Goal: Information Seeking & Learning: Learn about a topic

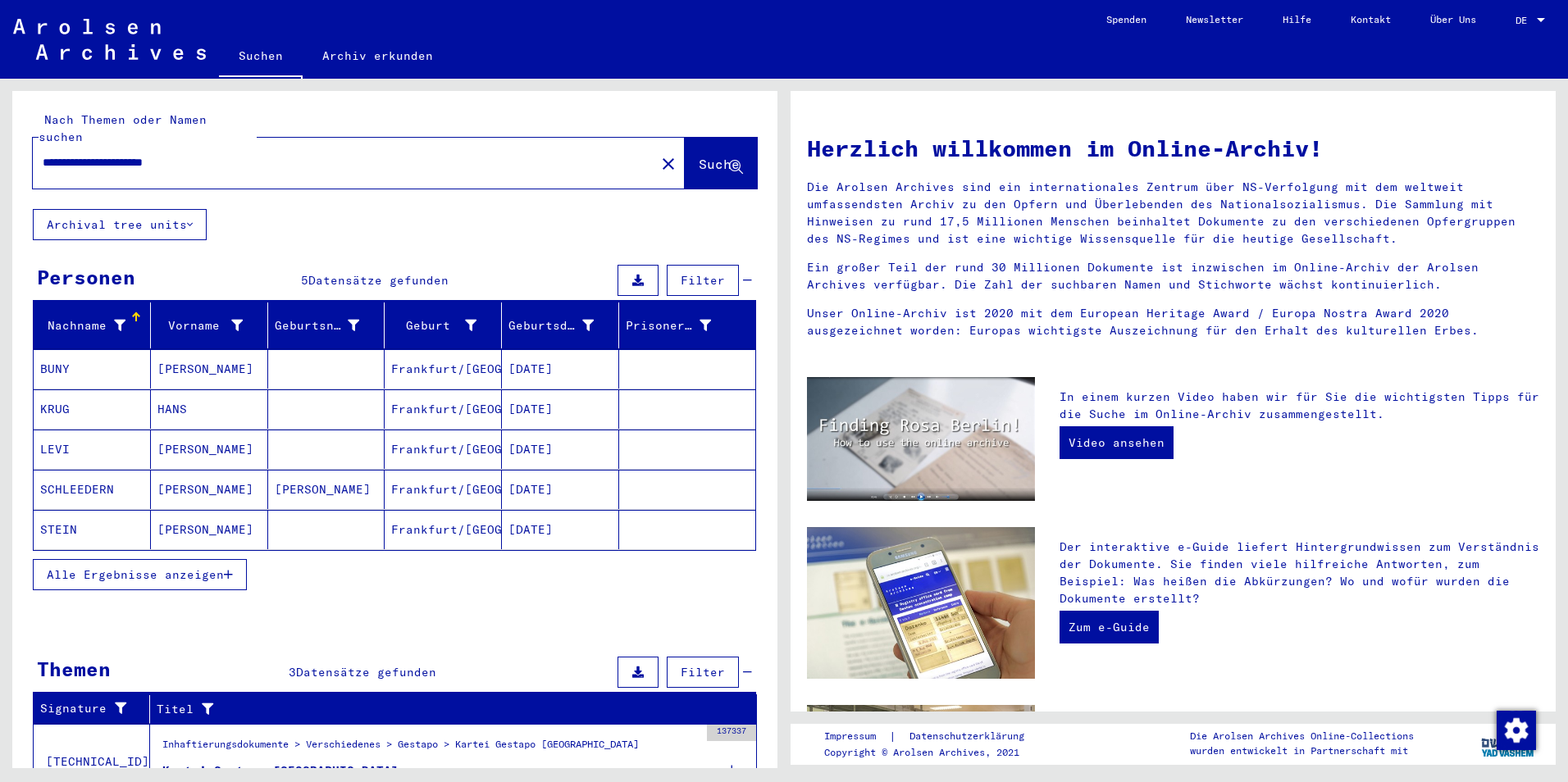
click at [63, 419] on mat-cell "KRUG" at bounding box center [92, 409] width 117 height 40
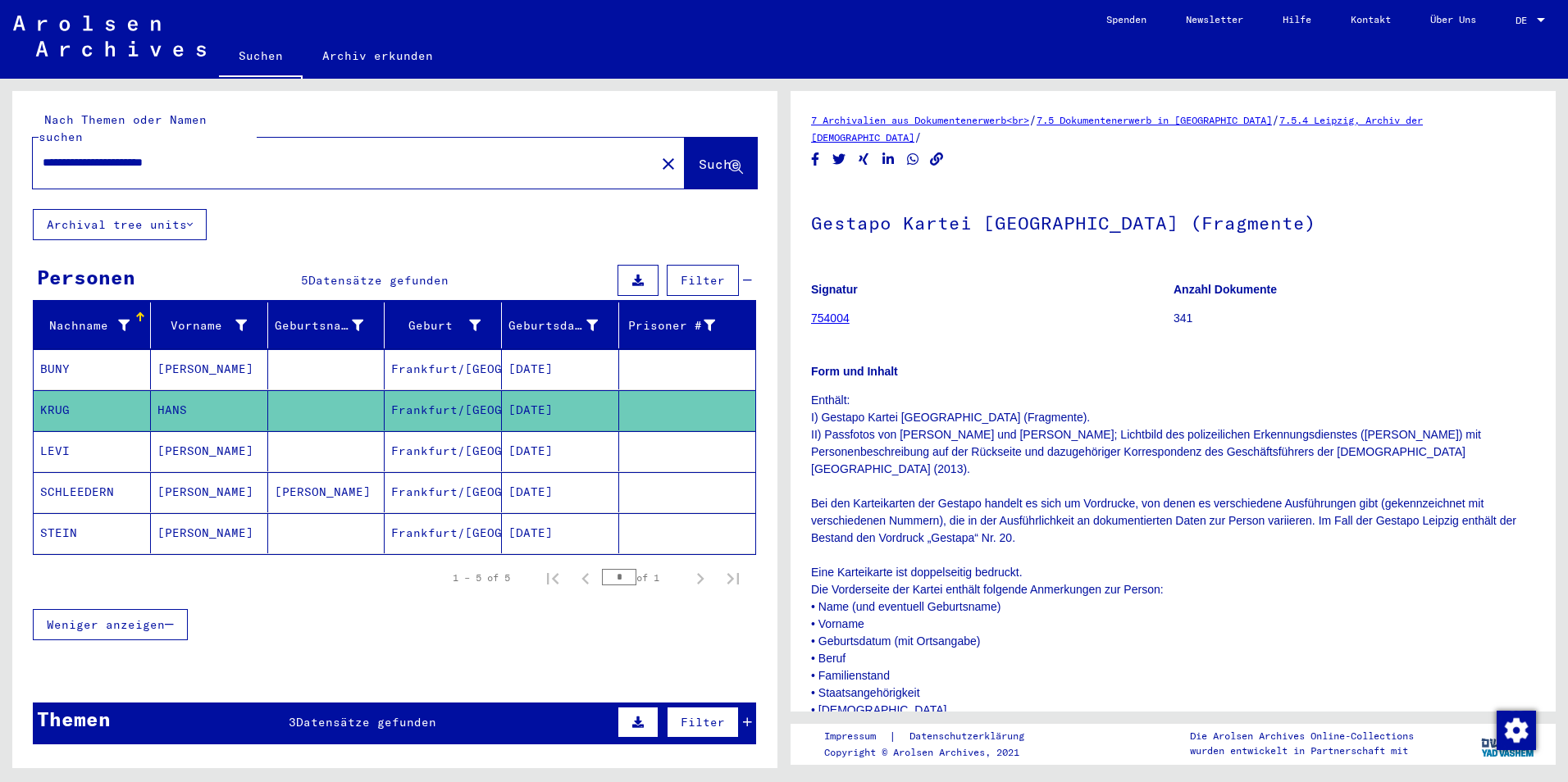
click at [172, 414] on mat-cell "HANS" at bounding box center [209, 410] width 117 height 40
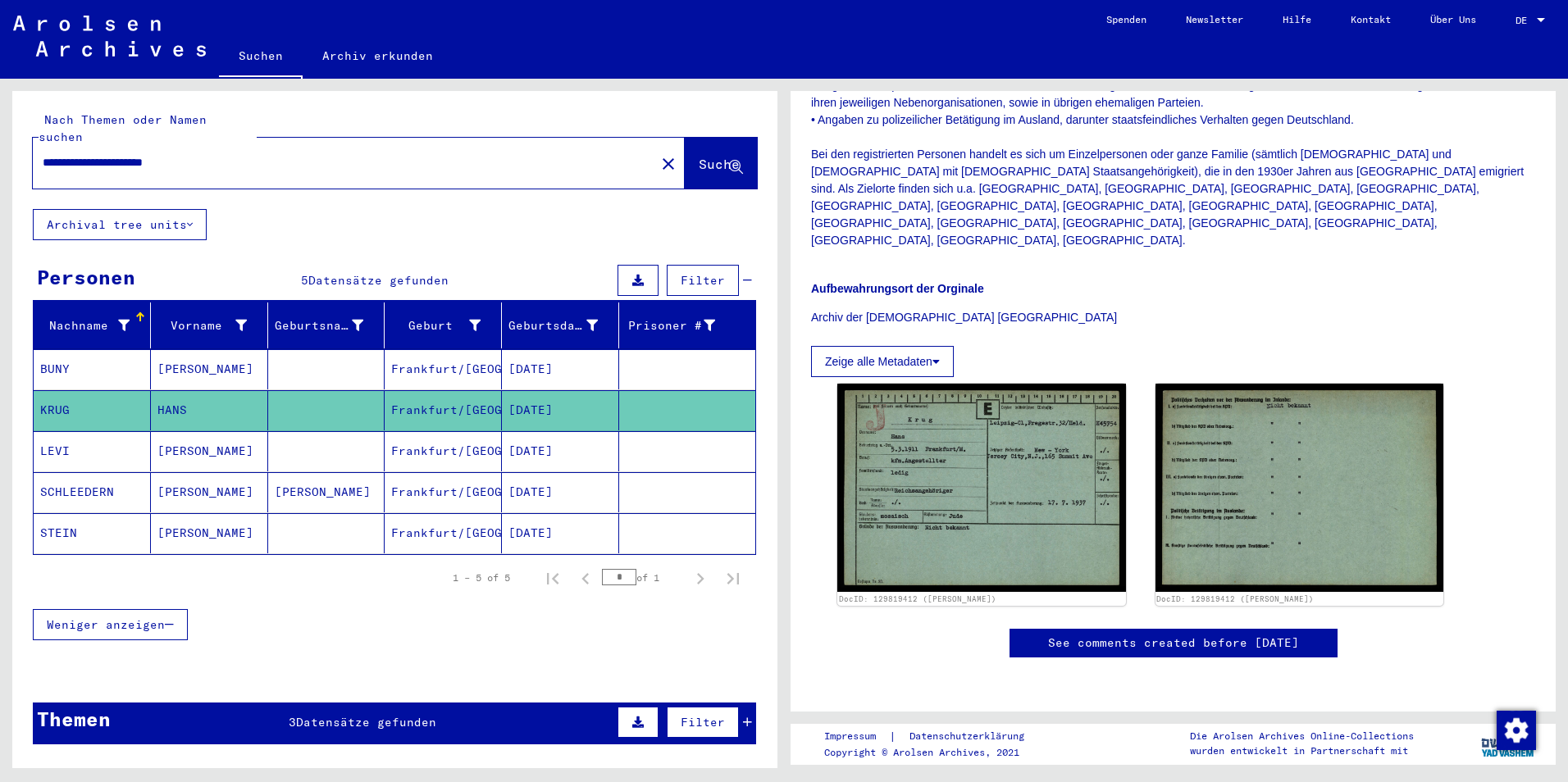
scroll to position [745, 0]
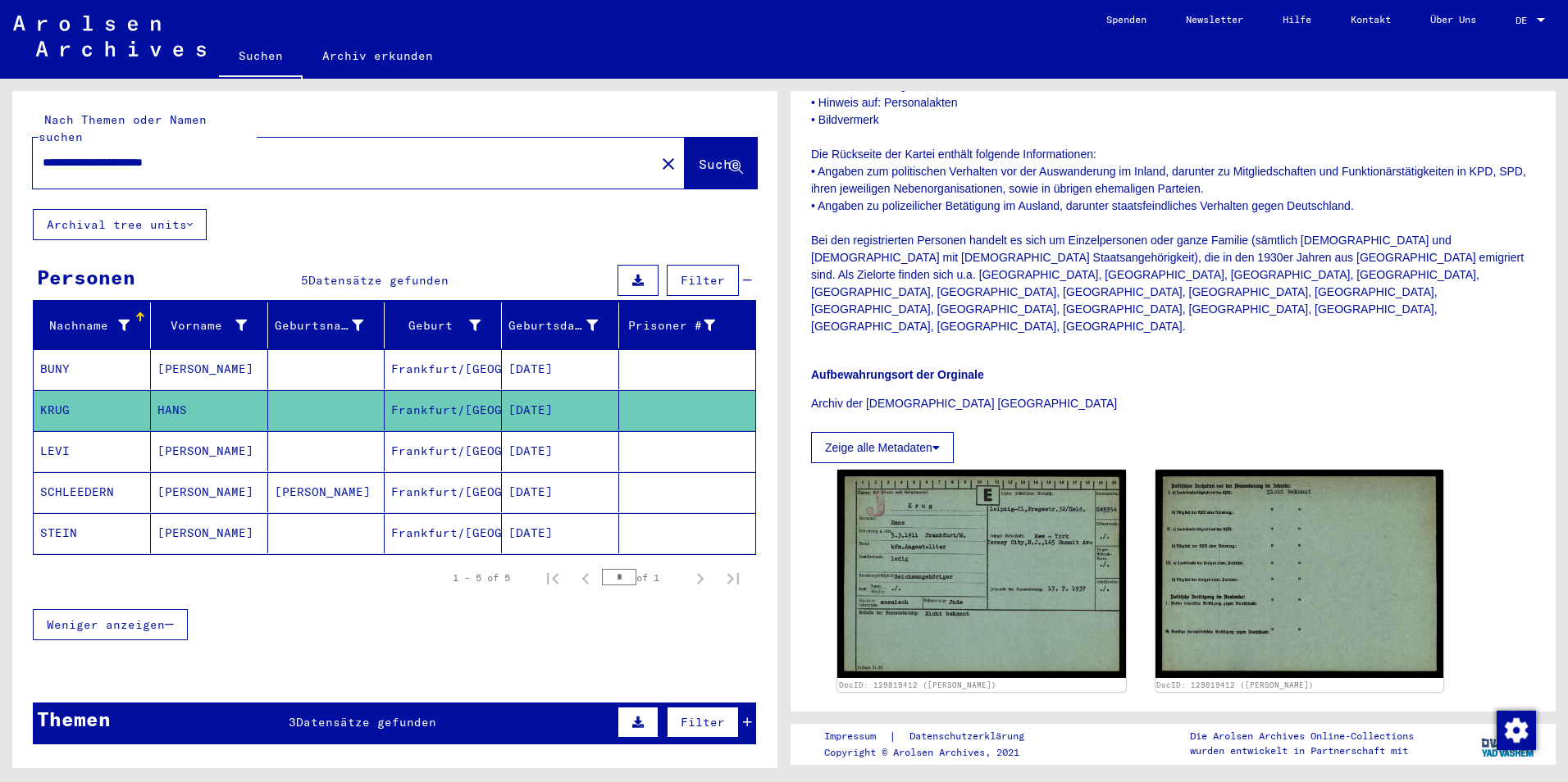
click at [399, 647] on div "Weniger anzeigen" at bounding box center [395, 624] width 724 height 47
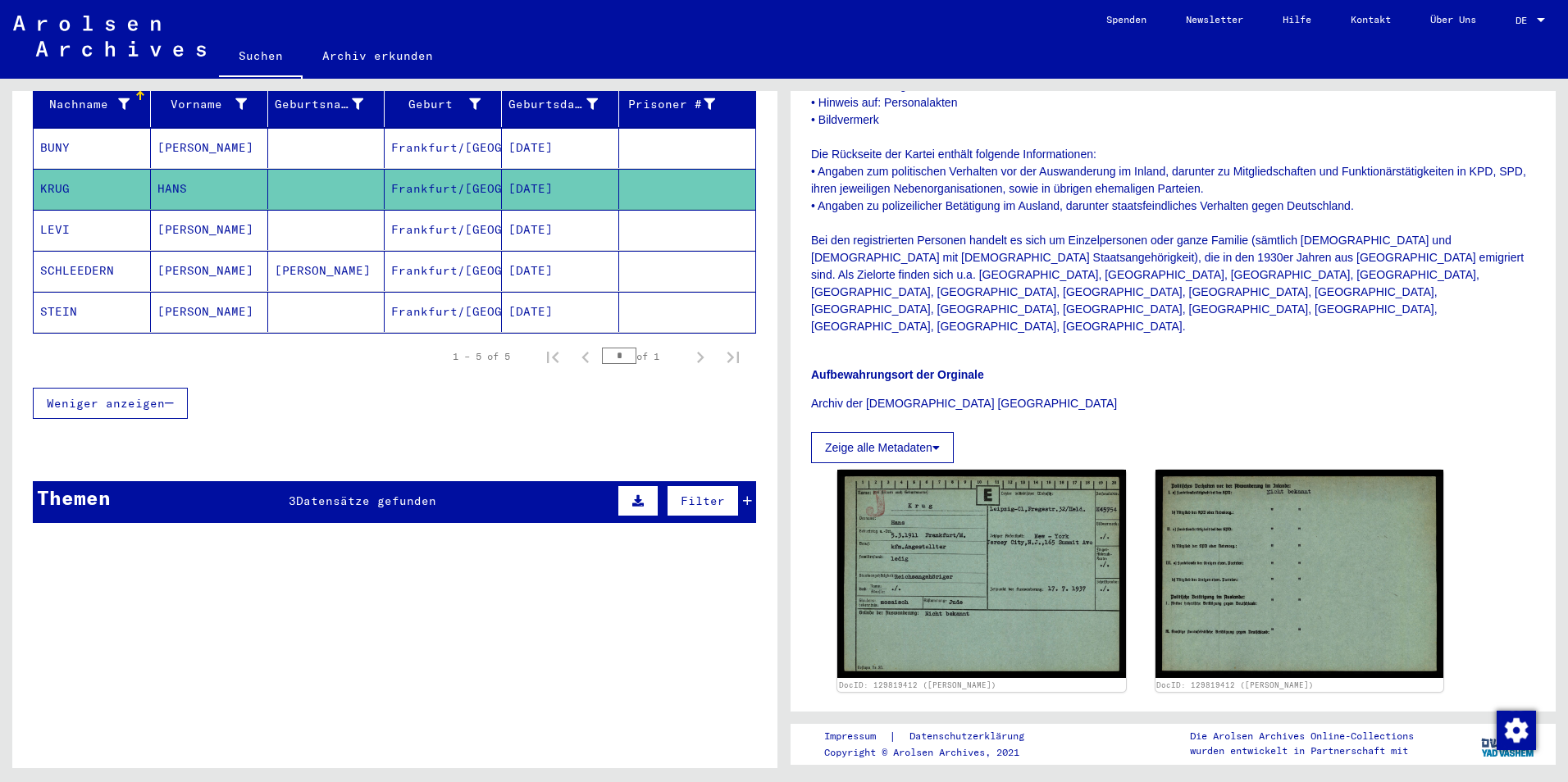
scroll to position [258, 0]
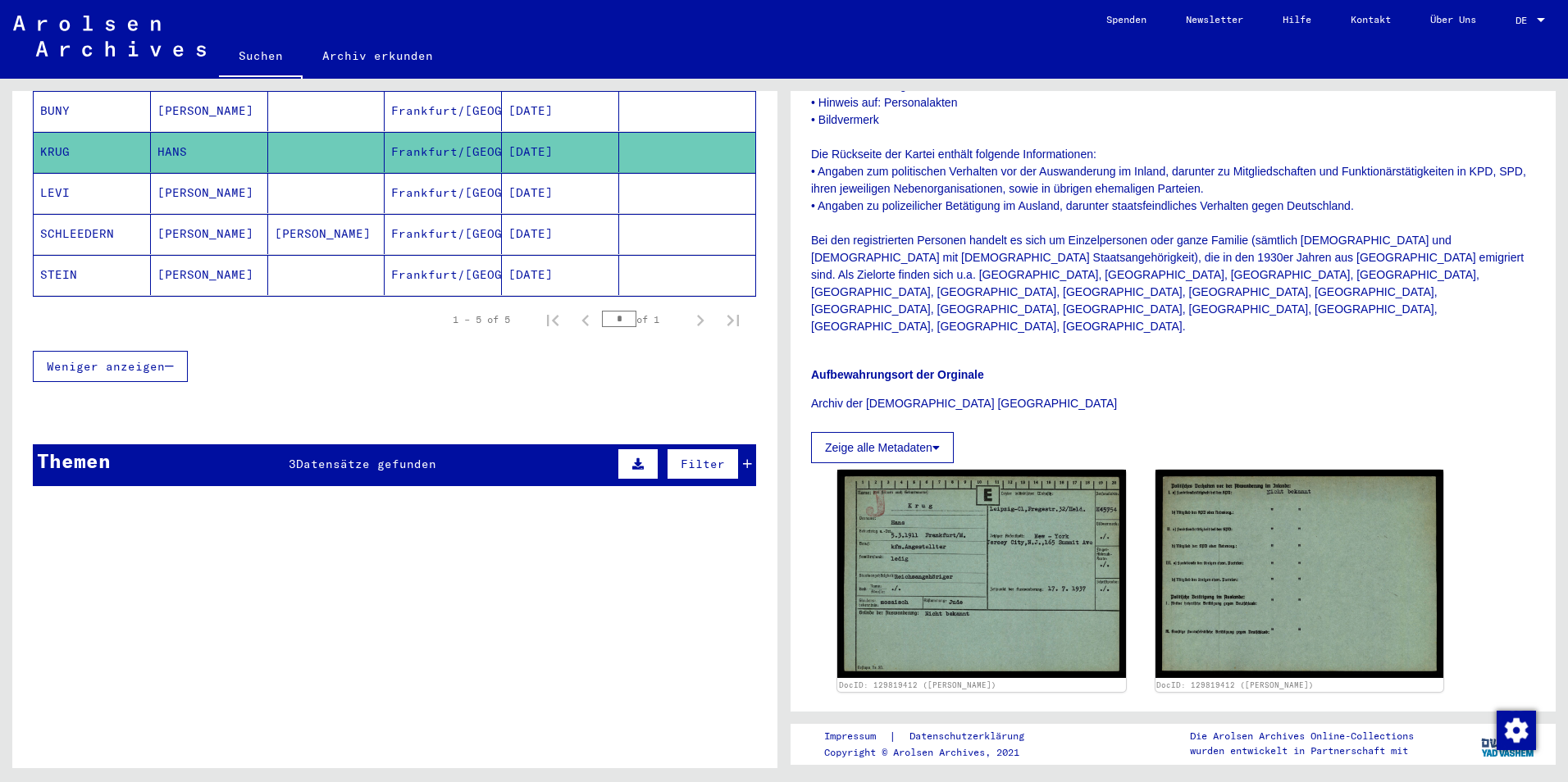
click at [411, 471] on span "Datensätze gefunden" at bounding box center [366, 463] width 140 height 15
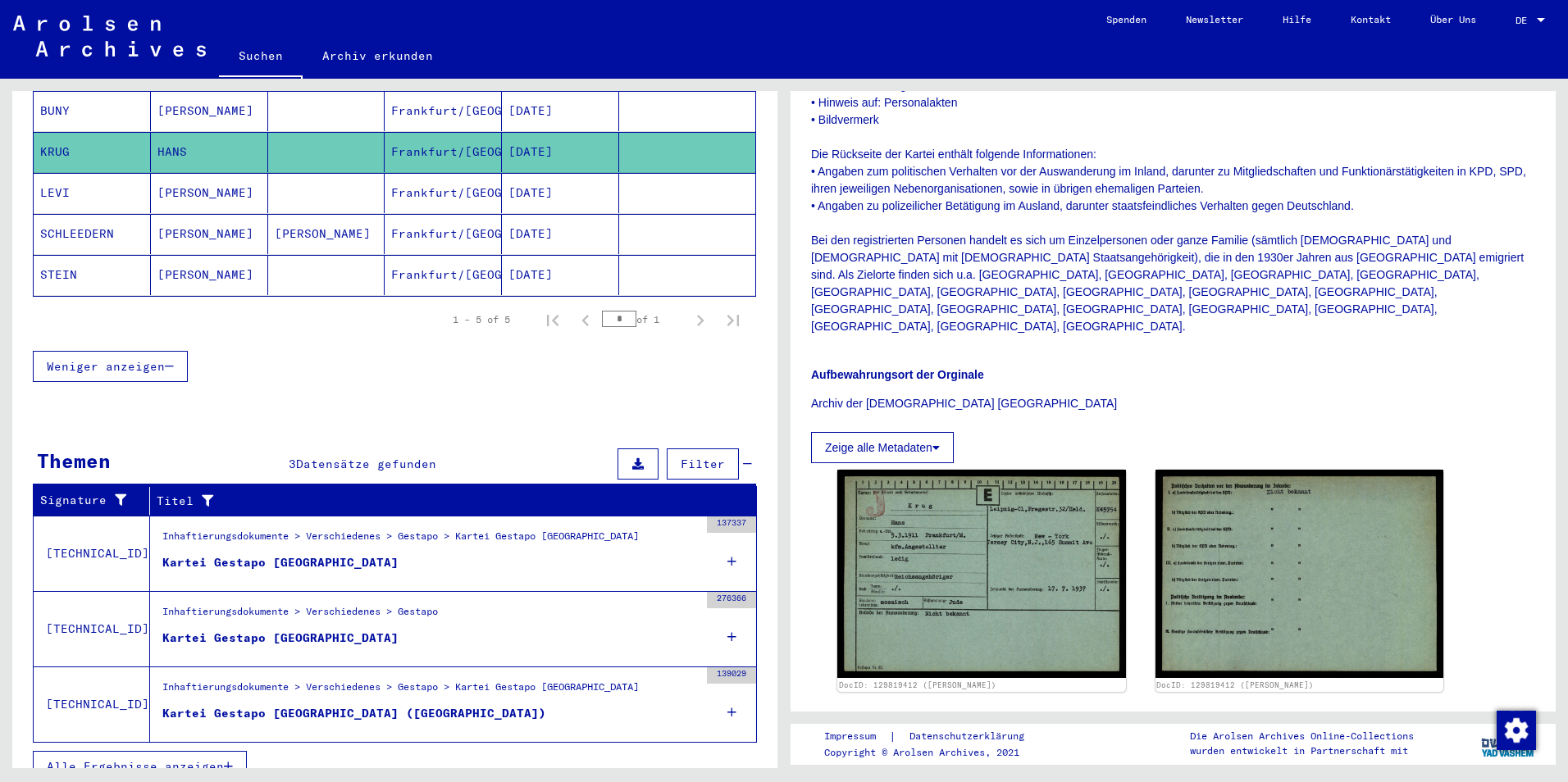
click at [318, 570] on div "Kartei Gestapo [GEOGRAPHIC_DATA]" at bounding box center [280, 563] width 236 height 17
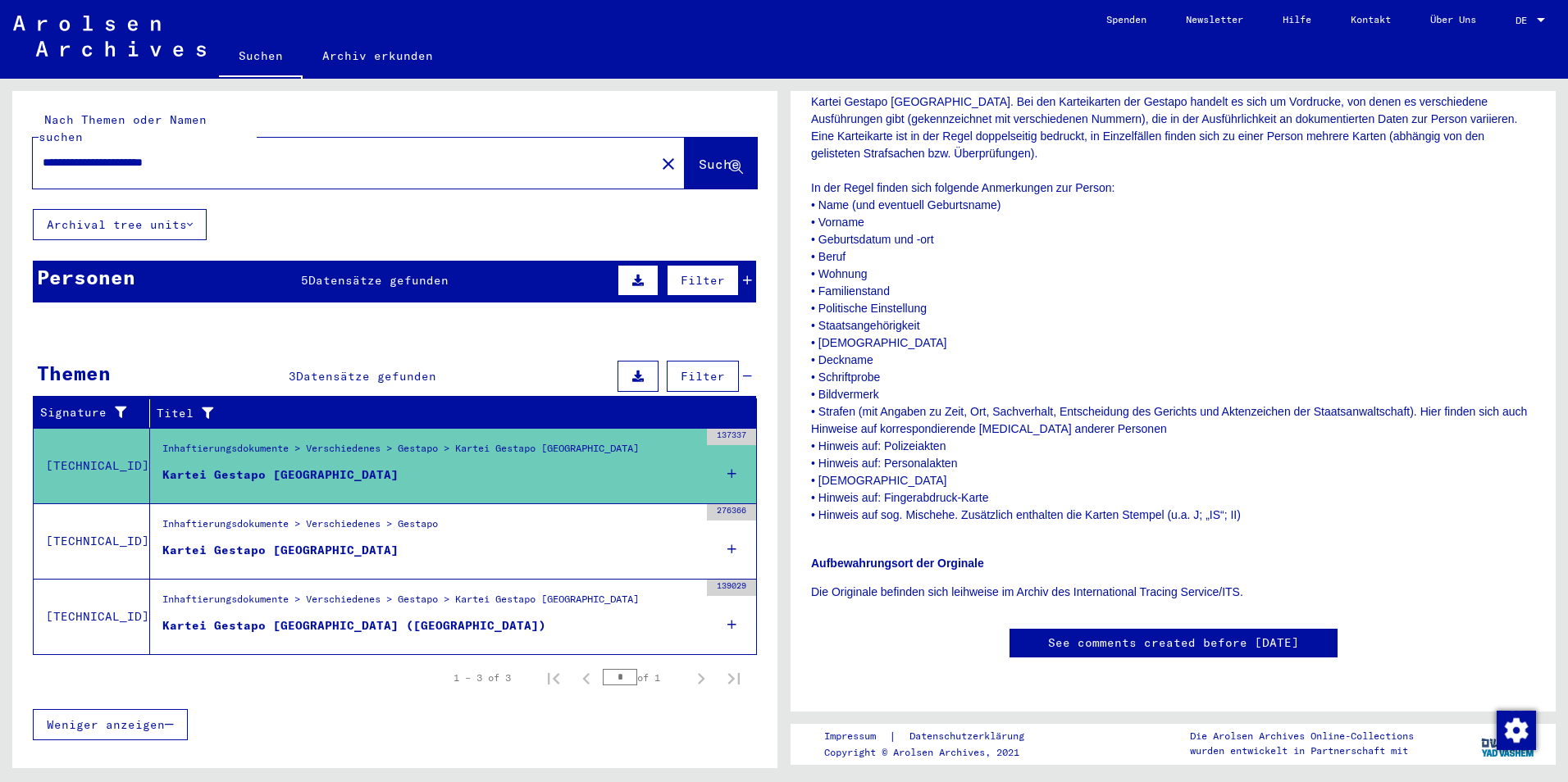
scroll to position [820, 0]
click at [320, 551] on div "Kartei Gestapo [GEOGRAPHIC_DATA]" at bounding box center [280, 550] width 236 height 17
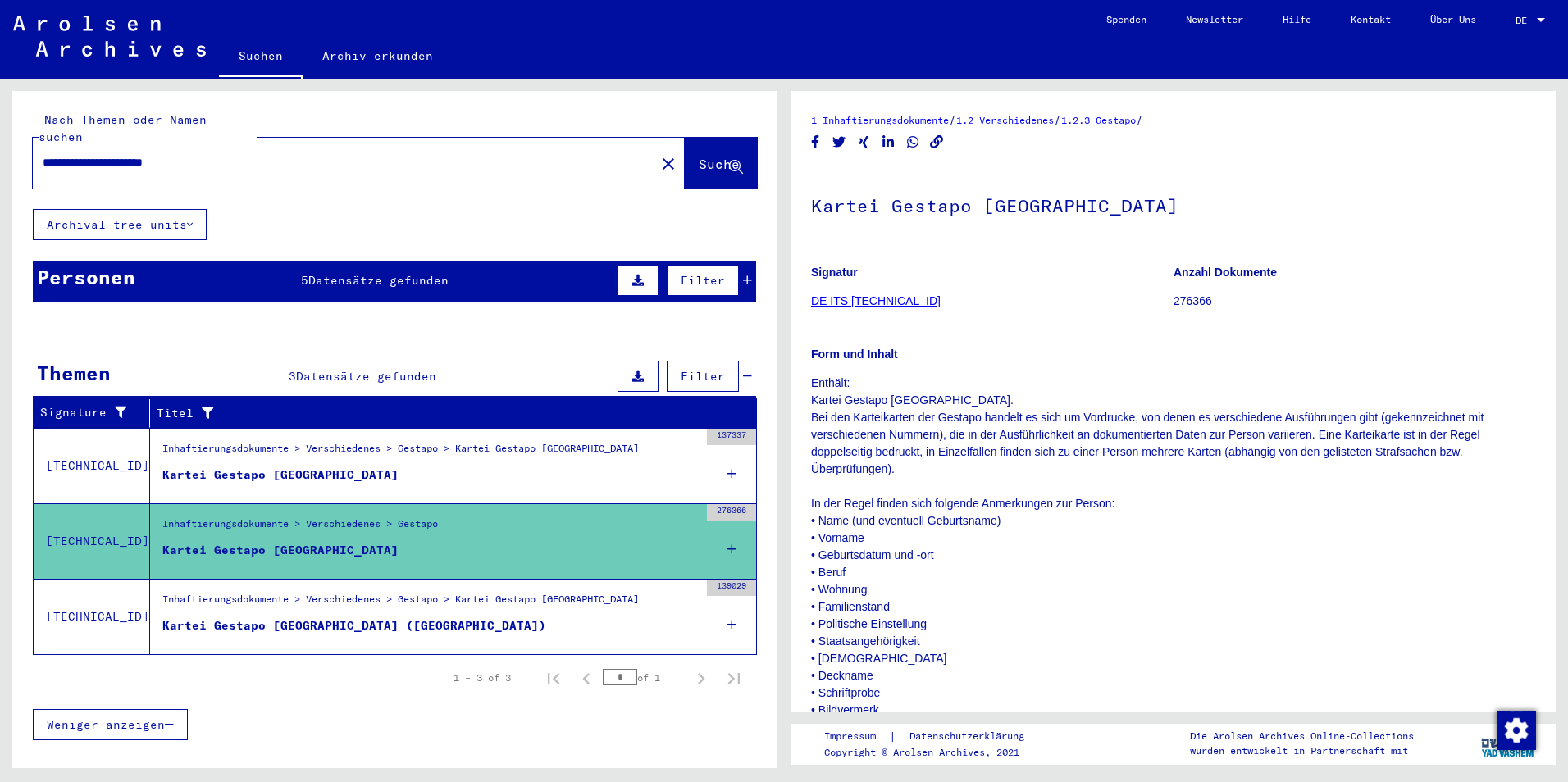
click at [843, 307] on link "DE ITS [TECHNICAL_ID]" at bounding box center [876, 301] width 129 height 13
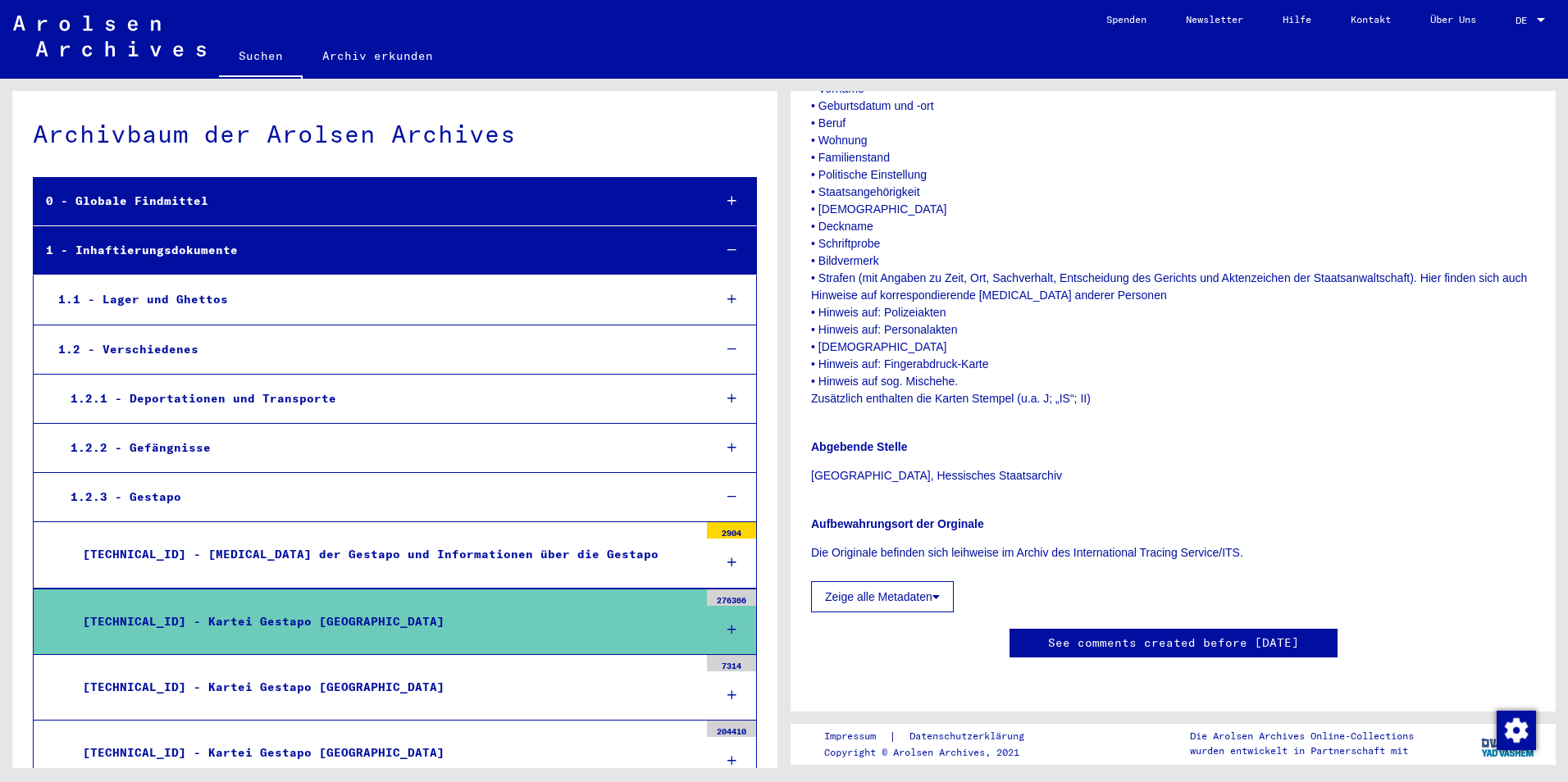
scroll to position [765, 0]
click at [1518, 724] on img "Zustimmung ändern" at bounding box center [1516, 730] width 40 height 40
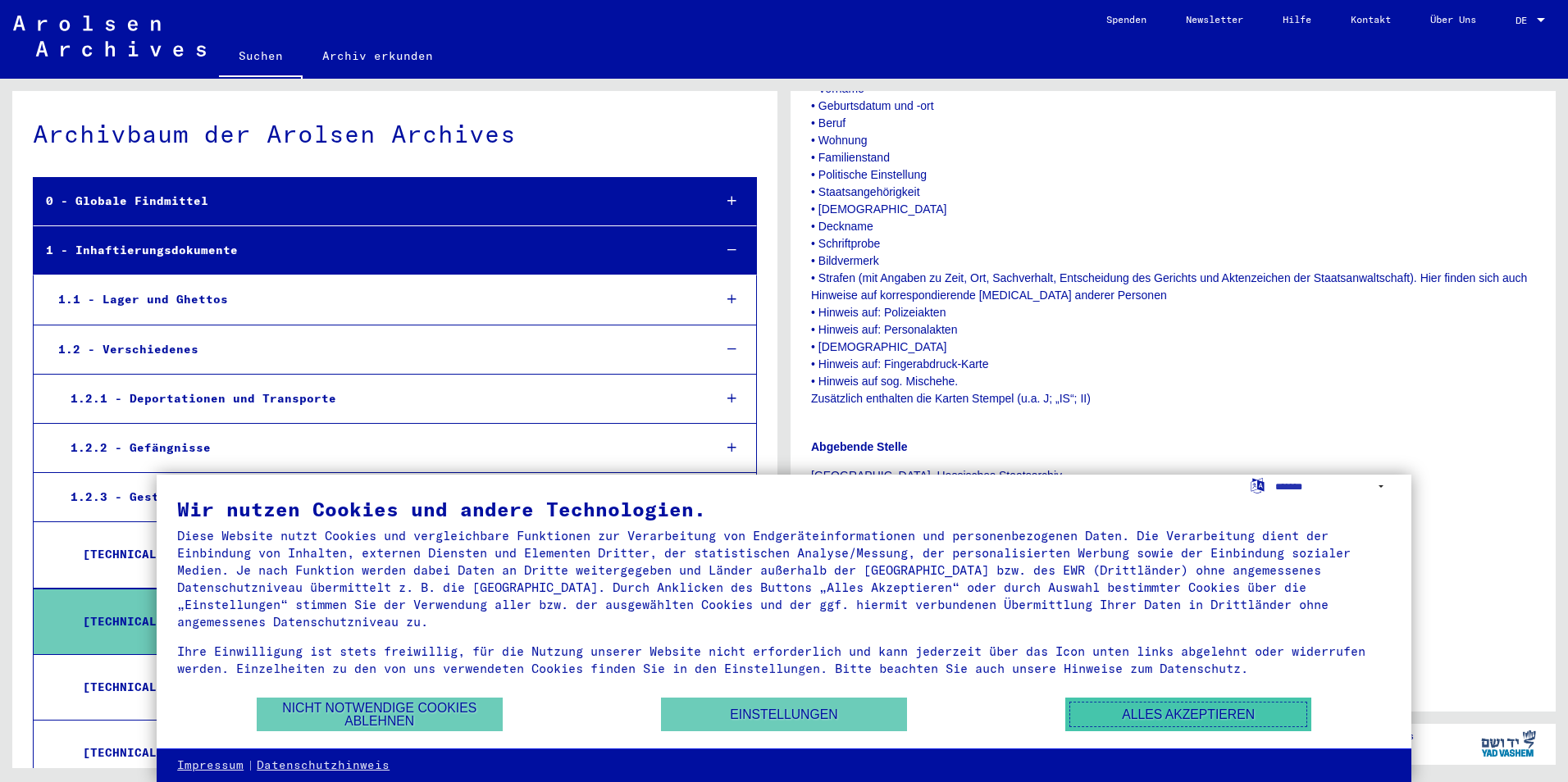
click at [1198, 717] on button "Alles akzeptieren" at bounding box center [1189, 714] width 246 height 34
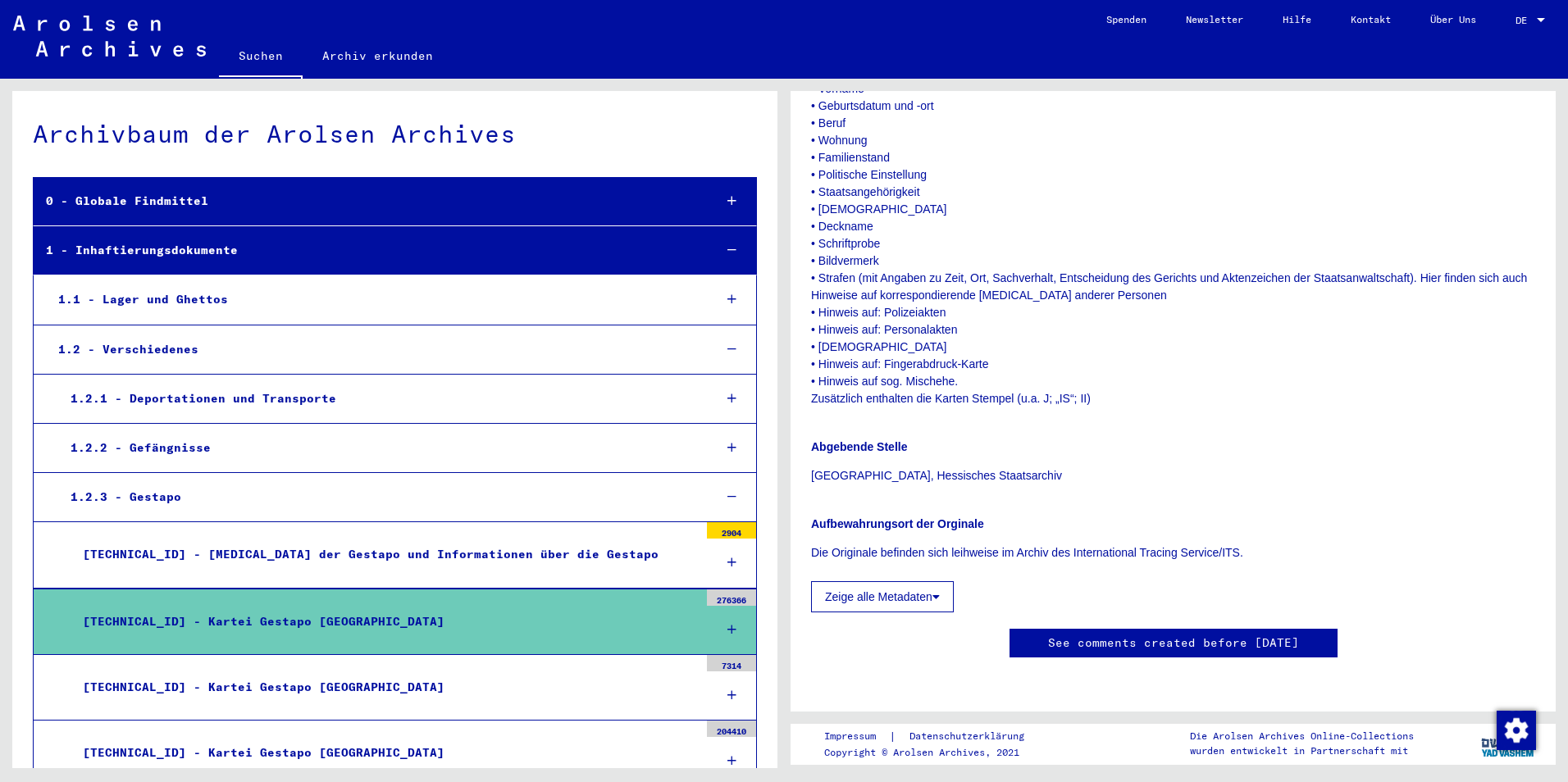
scroll to position [424, 0]
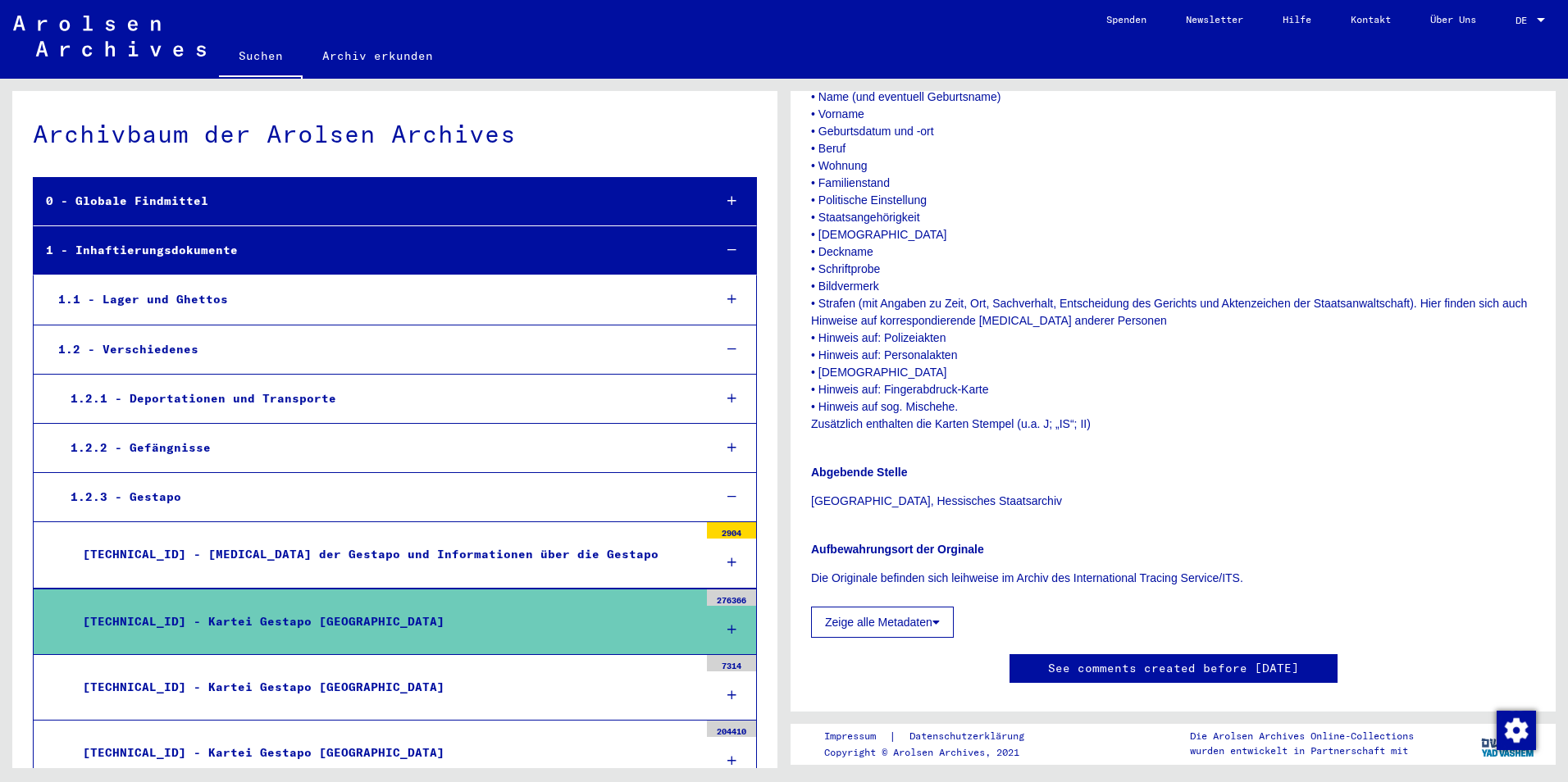
click at [932, 628] on icon at bounding box center [936, 622] width 8 height 11
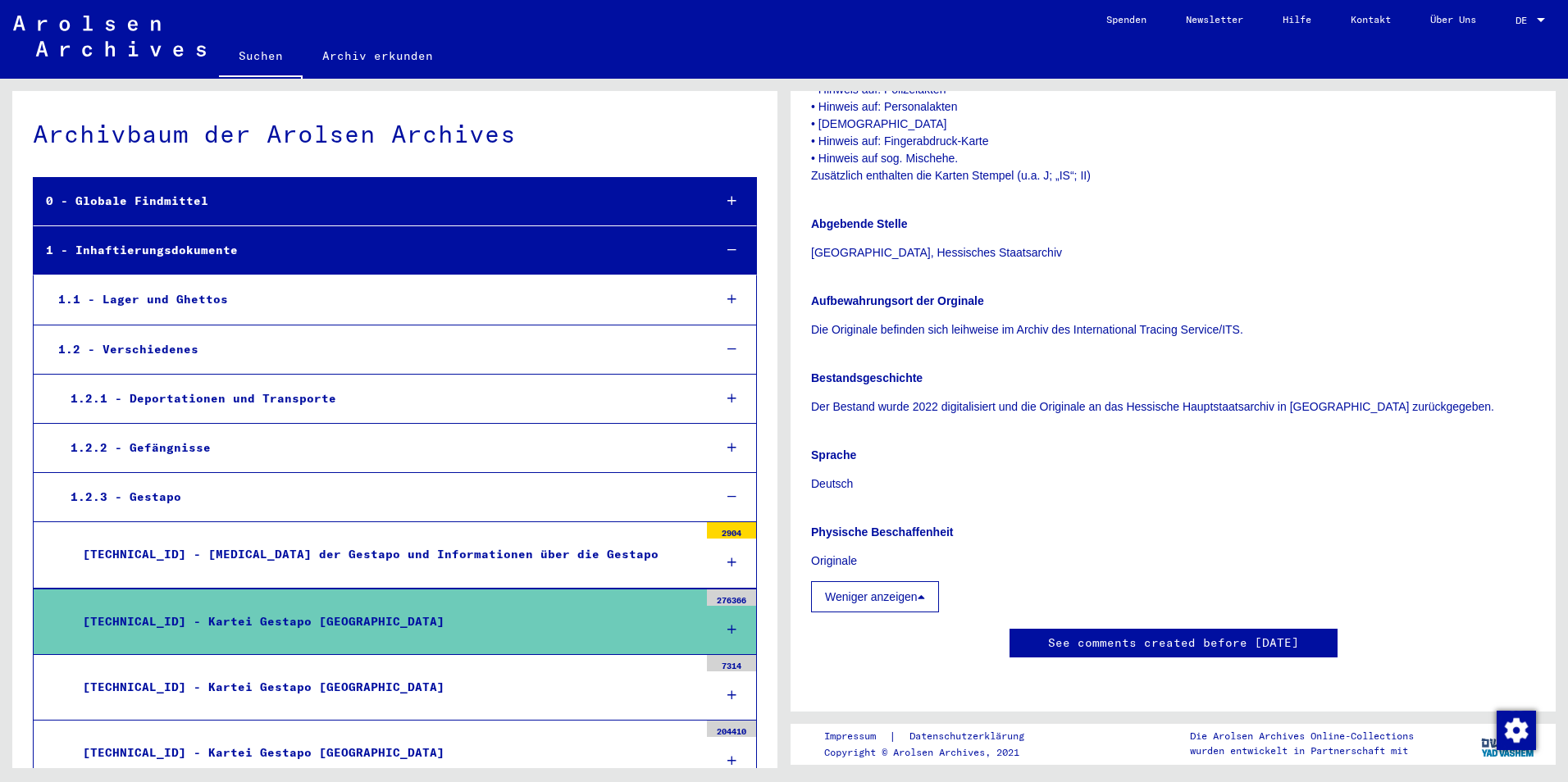
scroll to position [6, 0]
click at [707, 576] on div at bounding box center [731, 562] width 49 height 48
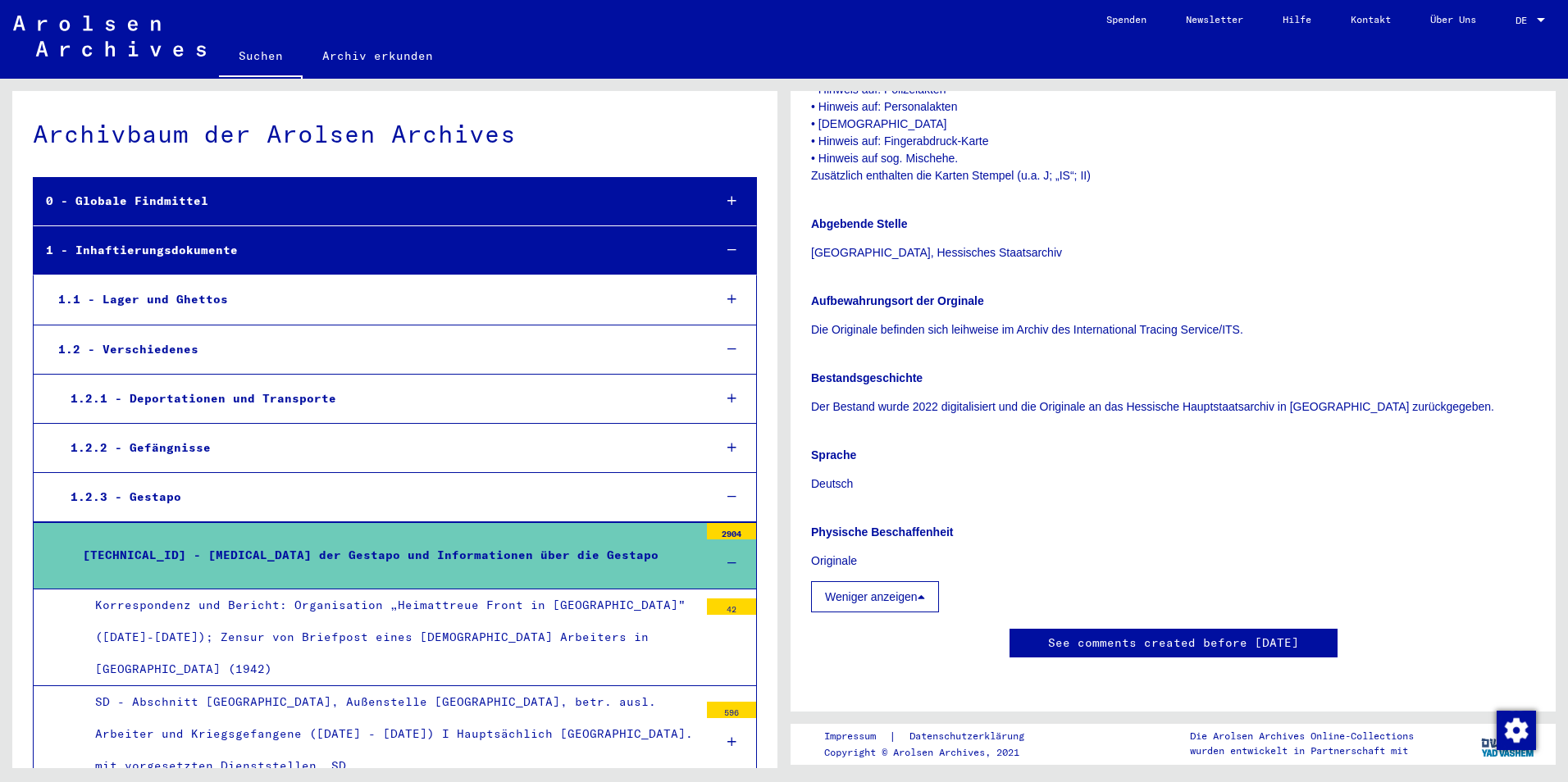
scroll to position [0, 0]
click at [400, 76] on link "Archiv erkunden" at bounding box center [377, 56] width 150 height 40
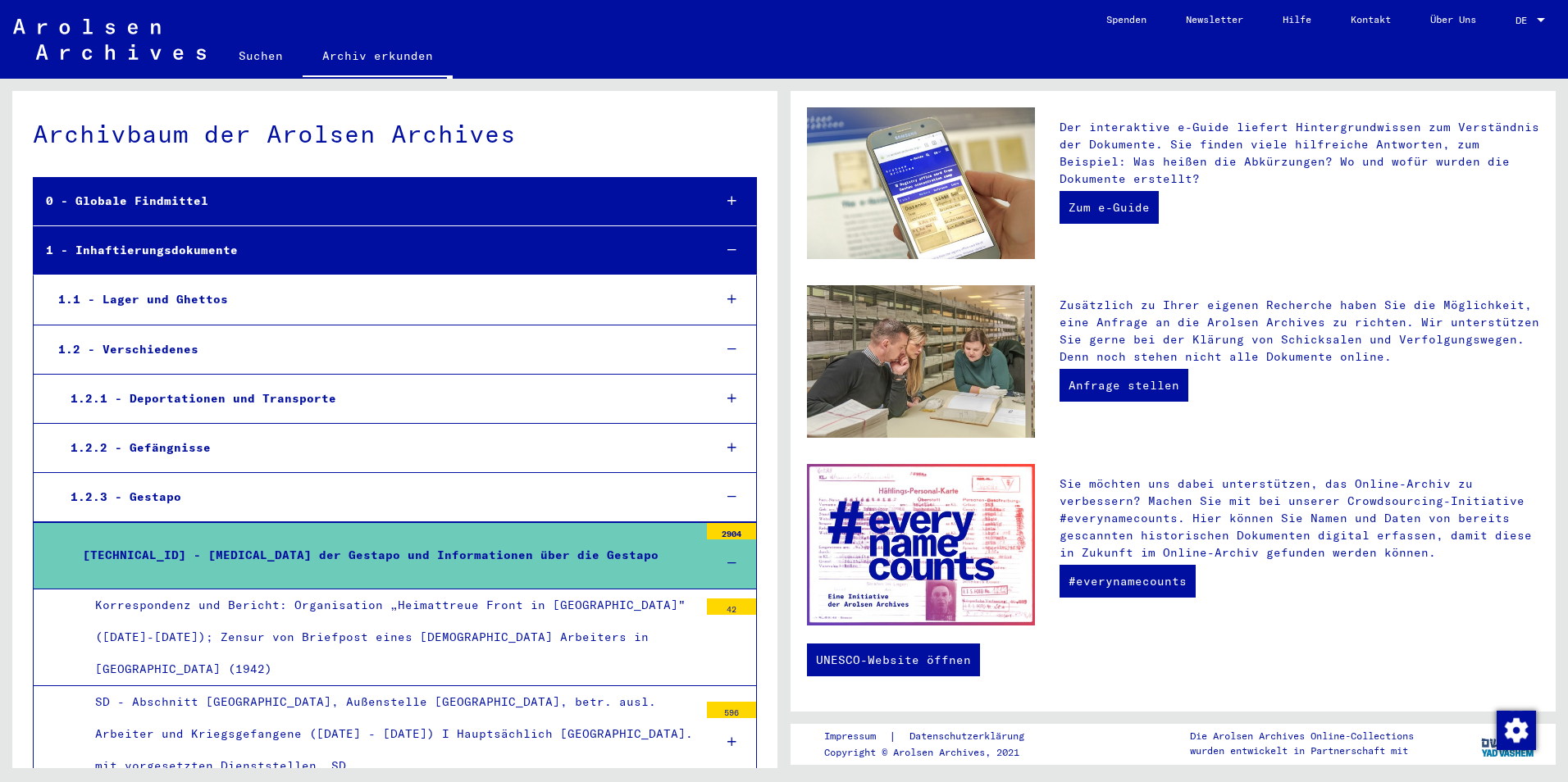
scroll to position [456, 0]
click at [1148, 386] on link "Anfrage stellen" at bounding box center [1123, 385] width 128 height 33
